Goal: Information Seeking & Learning: Learn about a topic

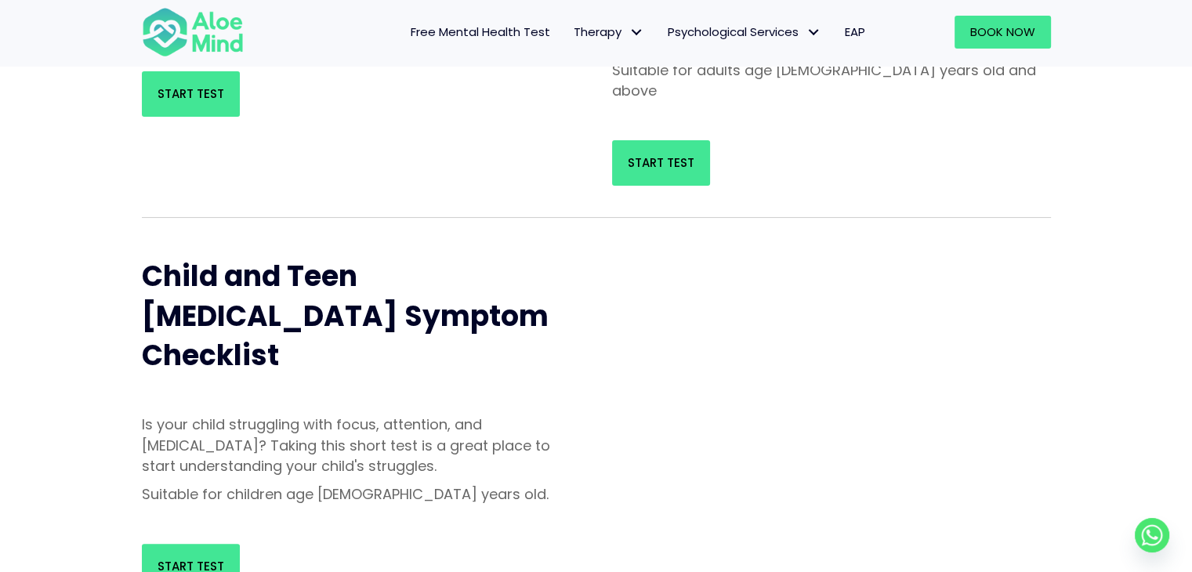
scroll to position [314, 0]
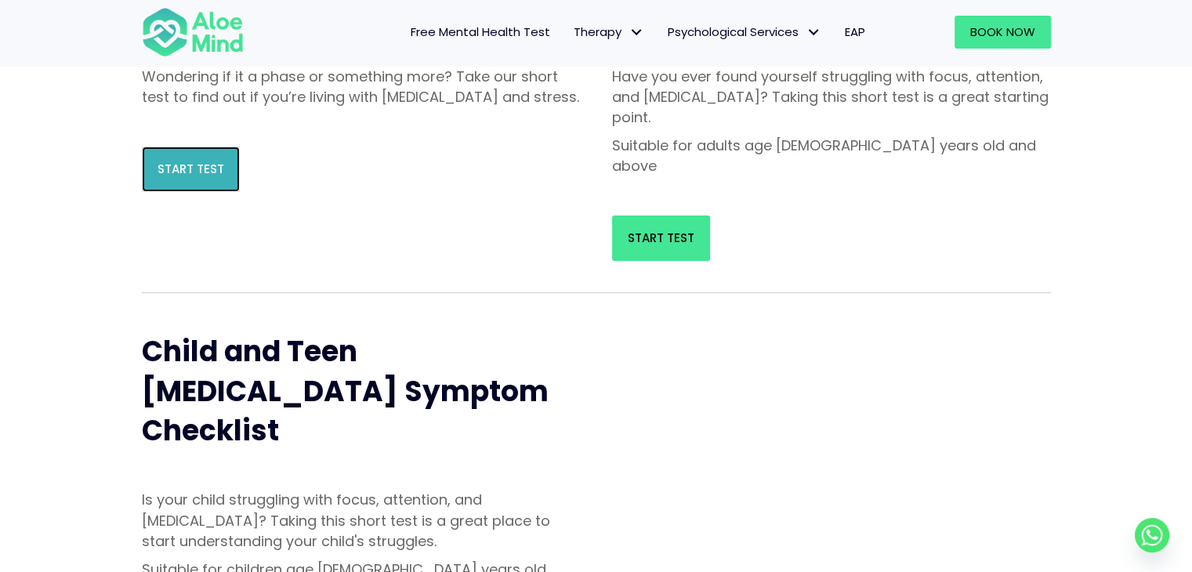
click at [193, 192] on link "Start Test" at bounding box center [191, 169] width 98 height 45
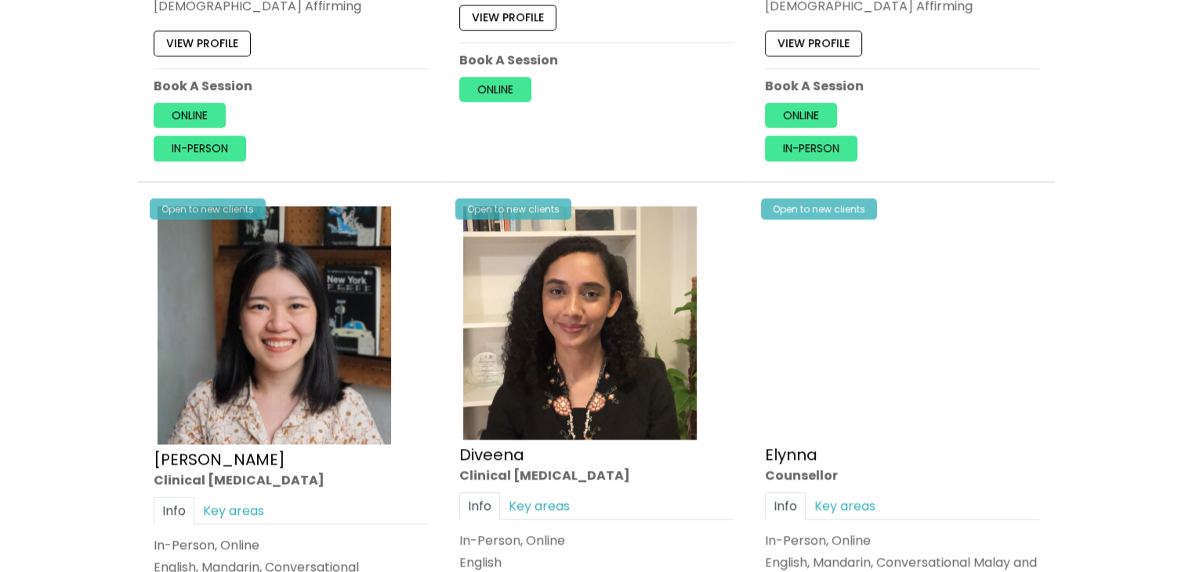
scroll to position [1878, 0]
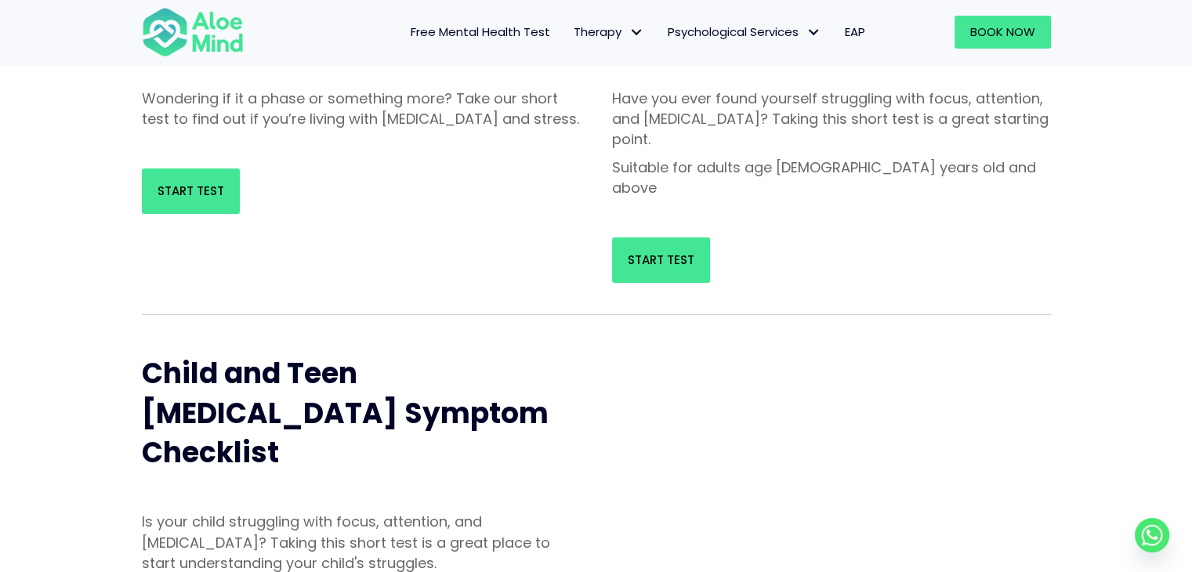
scroll to position [392, 0]
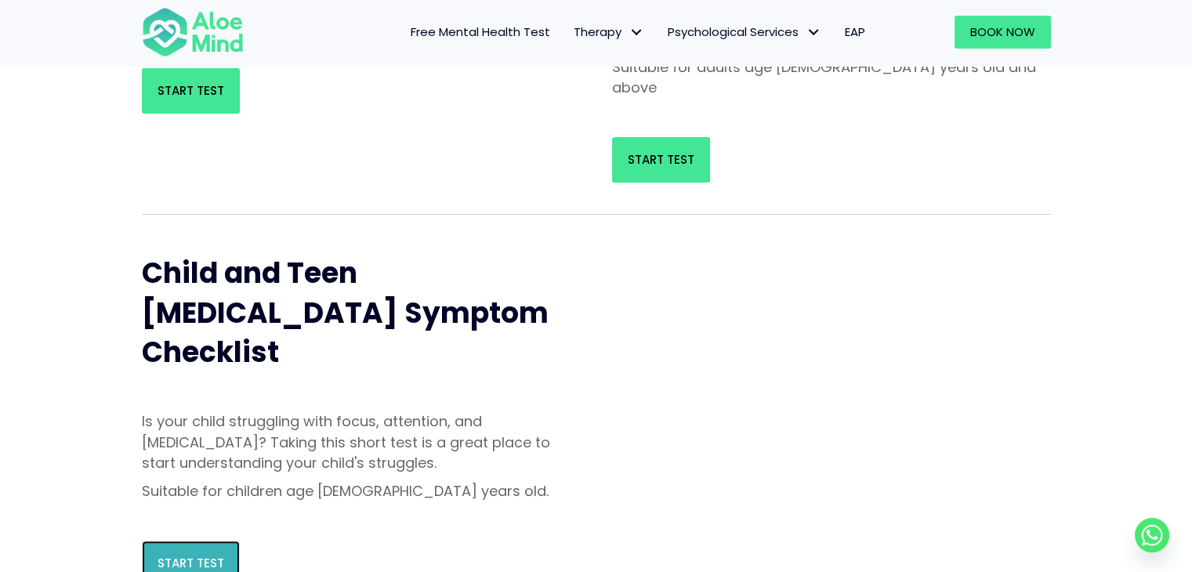
click at [218, 555] on span "Start Test" at bounding box center [191, 563] width 67 height 16
